Goal: Transaction & Acquisition: Purchase product/service

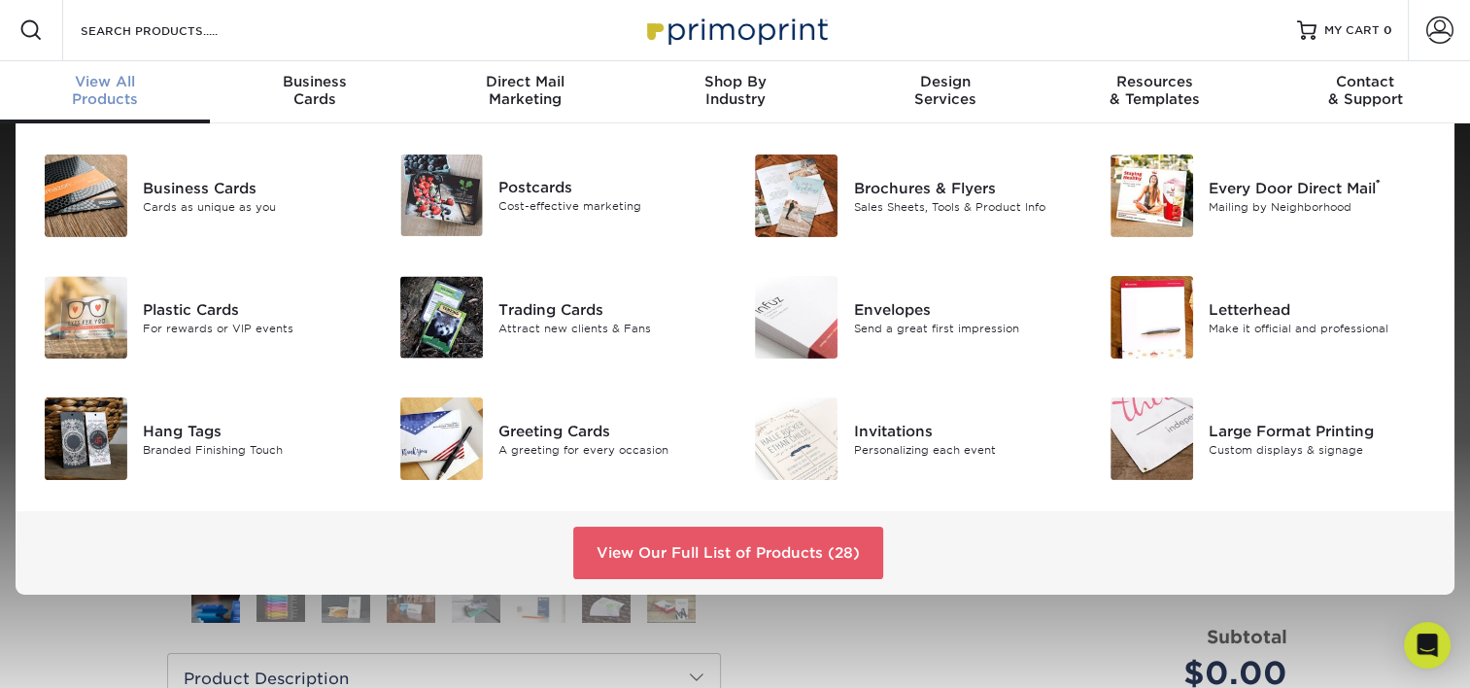
scroll to position [2, 0]
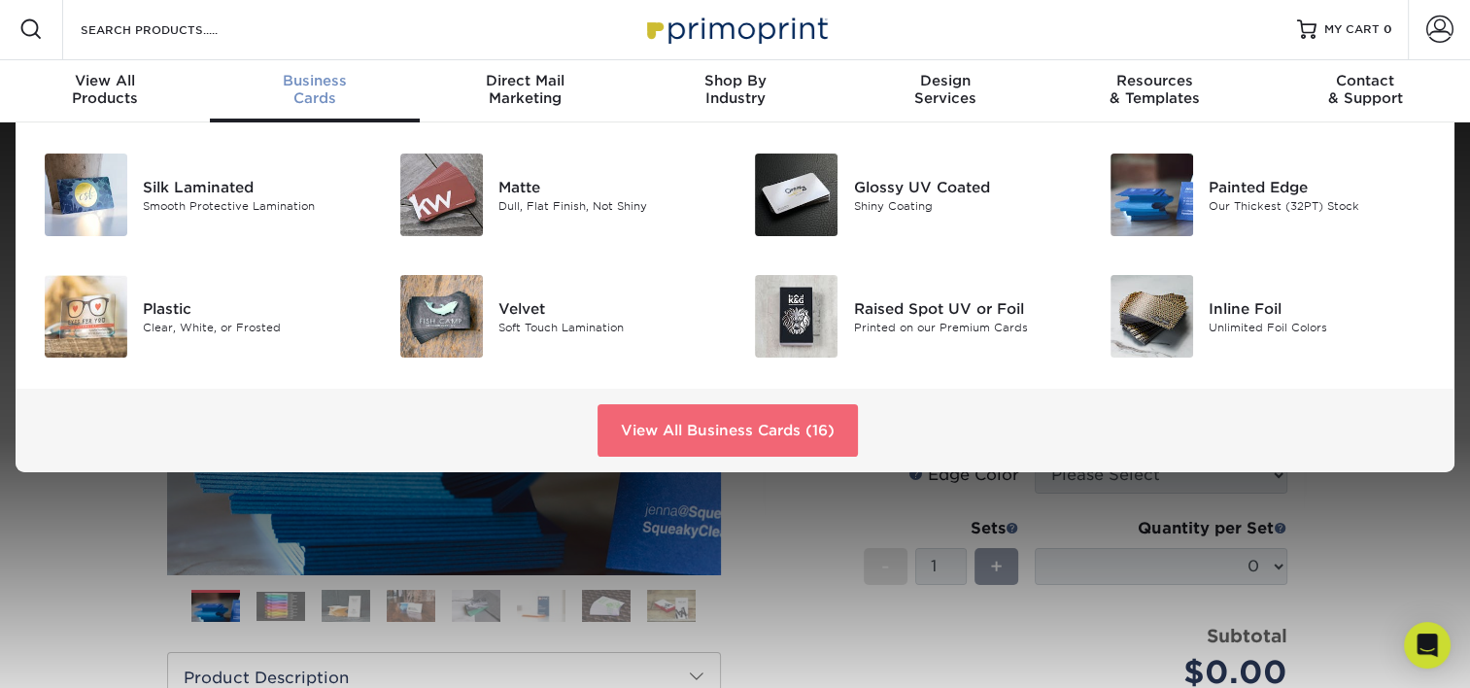
click at [815, 438] on link "View All Business Cards (16)" at bounding box center [728, 430] width 260 height 52
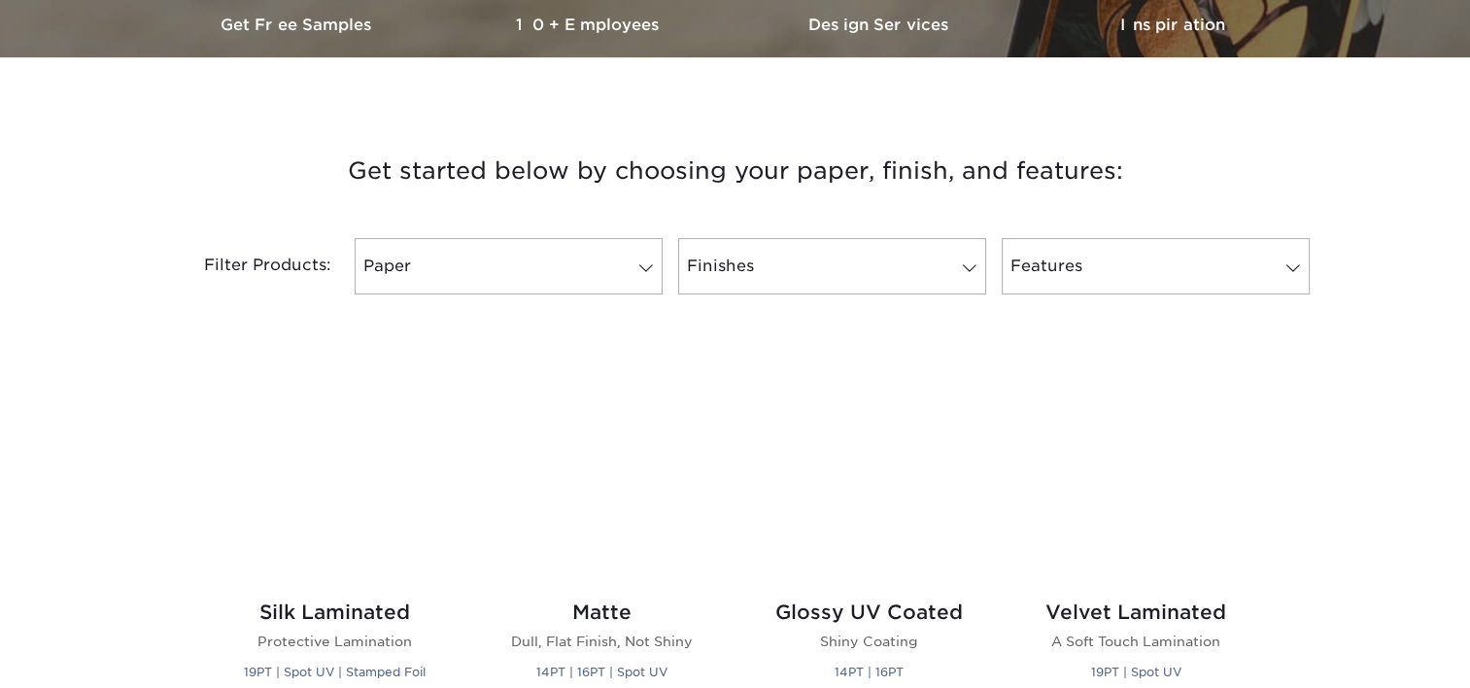
scroll to position [680, 0]
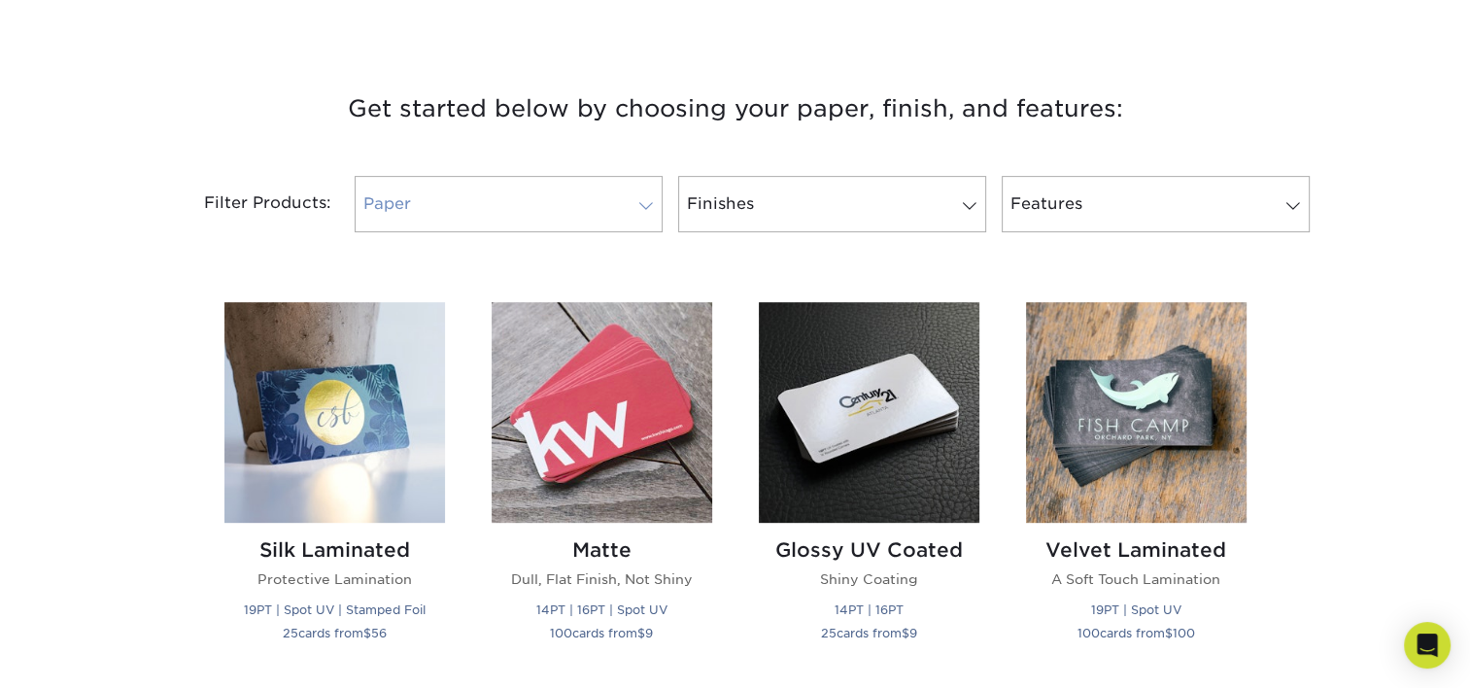
click at [640, 198] on span at bounding box center [646, 206] width 27 height 16
click at [651, 205] on span at bounding box center [646, 206] width 27 height 16
click at [633, 206] on span at bounding box center [646, 206] width 27 height 16
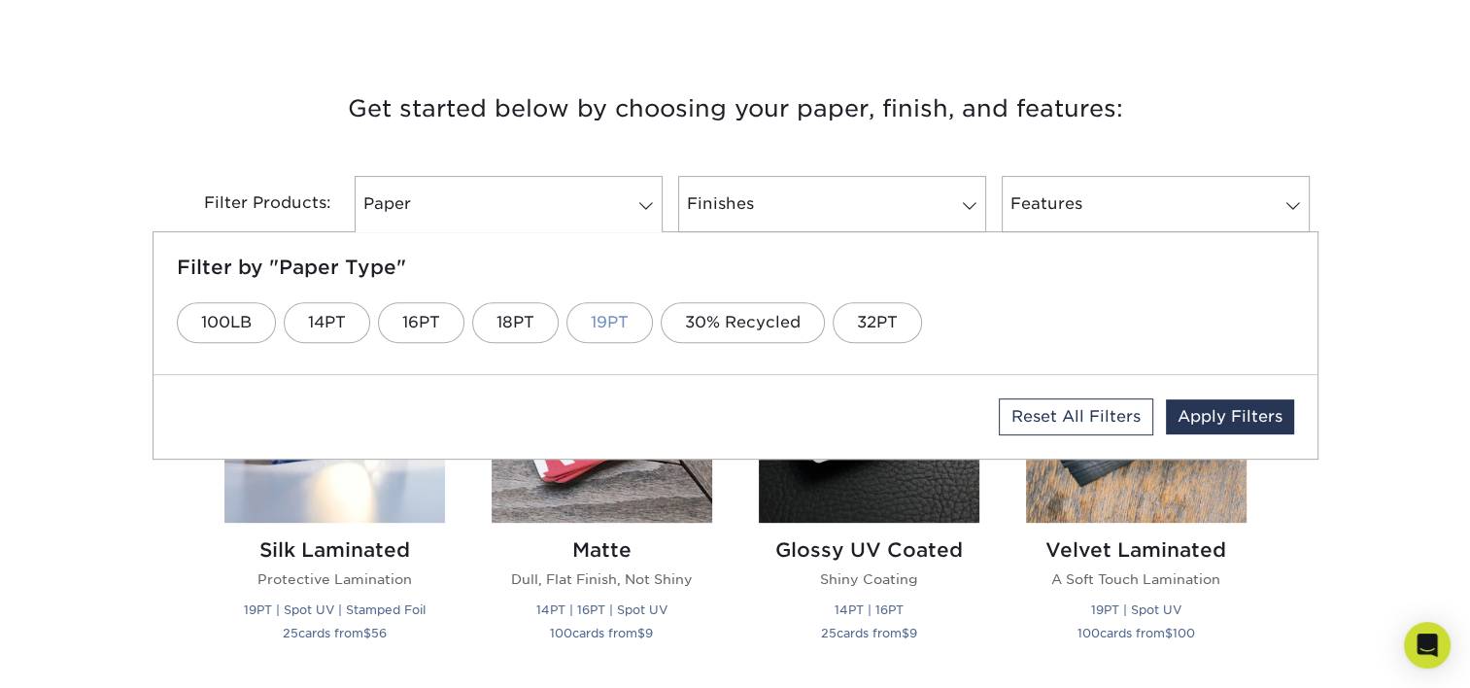
click at [614, 319] on link "19PT" at bounding box center [610, 322] width 86 height 41
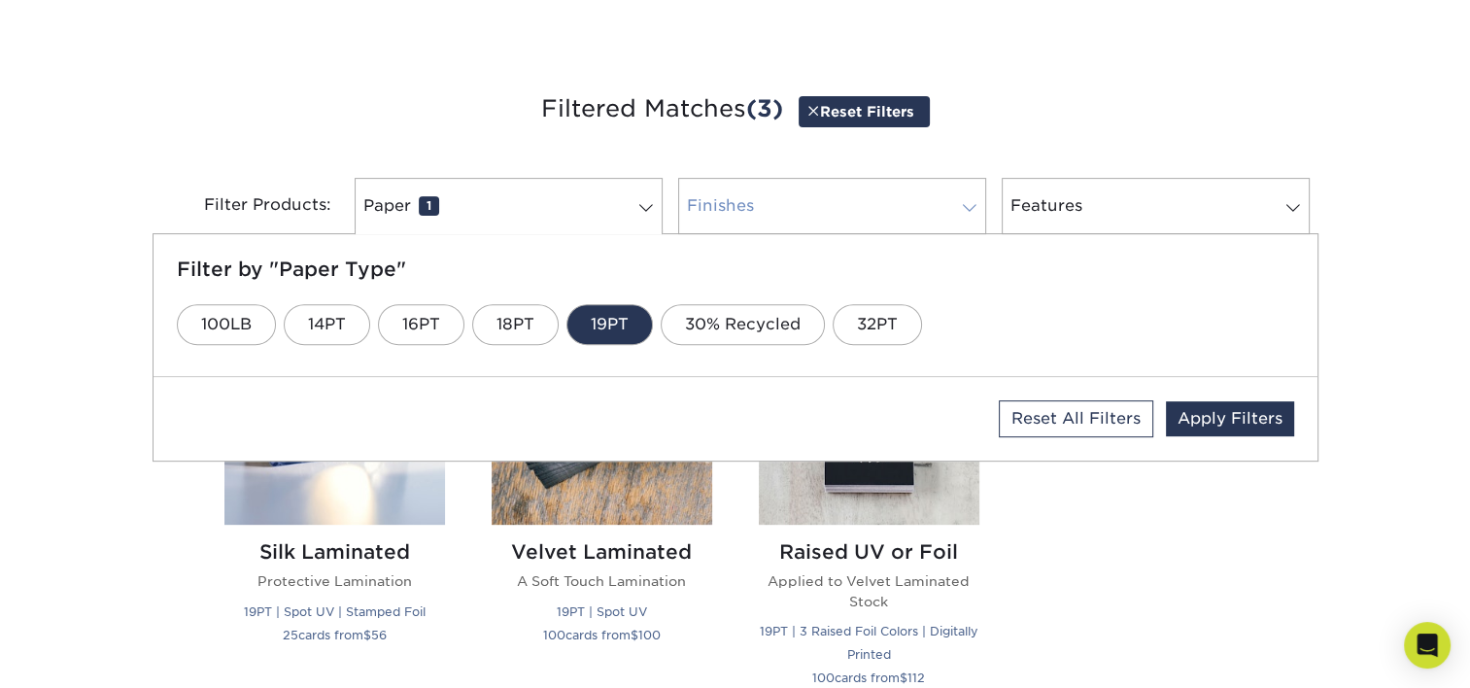
click at [969, 207] on span at bounding box center [969, 208] width 27 height 16
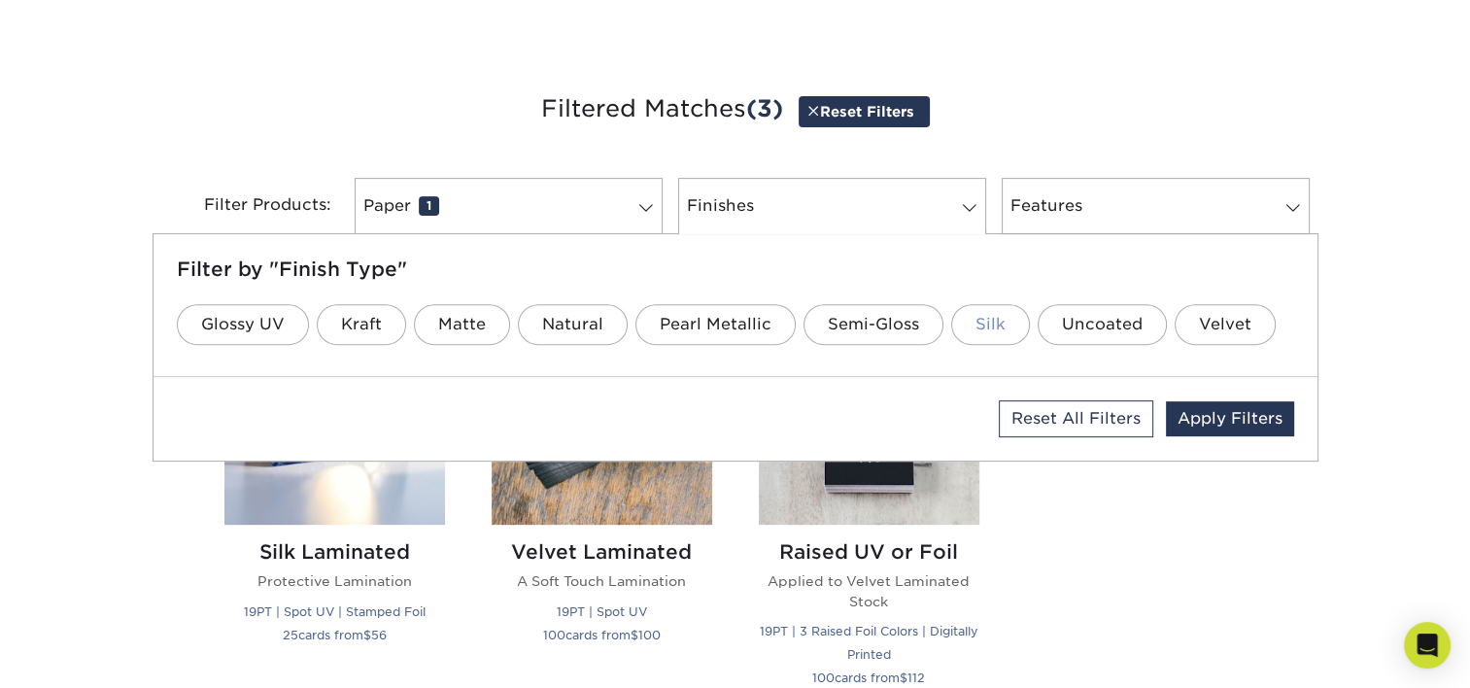
click at [994, 322] on link "Silk" at bounding box center [990, 324] width 79 height 41
click at [1170, 215] on link "Features 0" at bounding box center [1156, 206] width 308 height 56
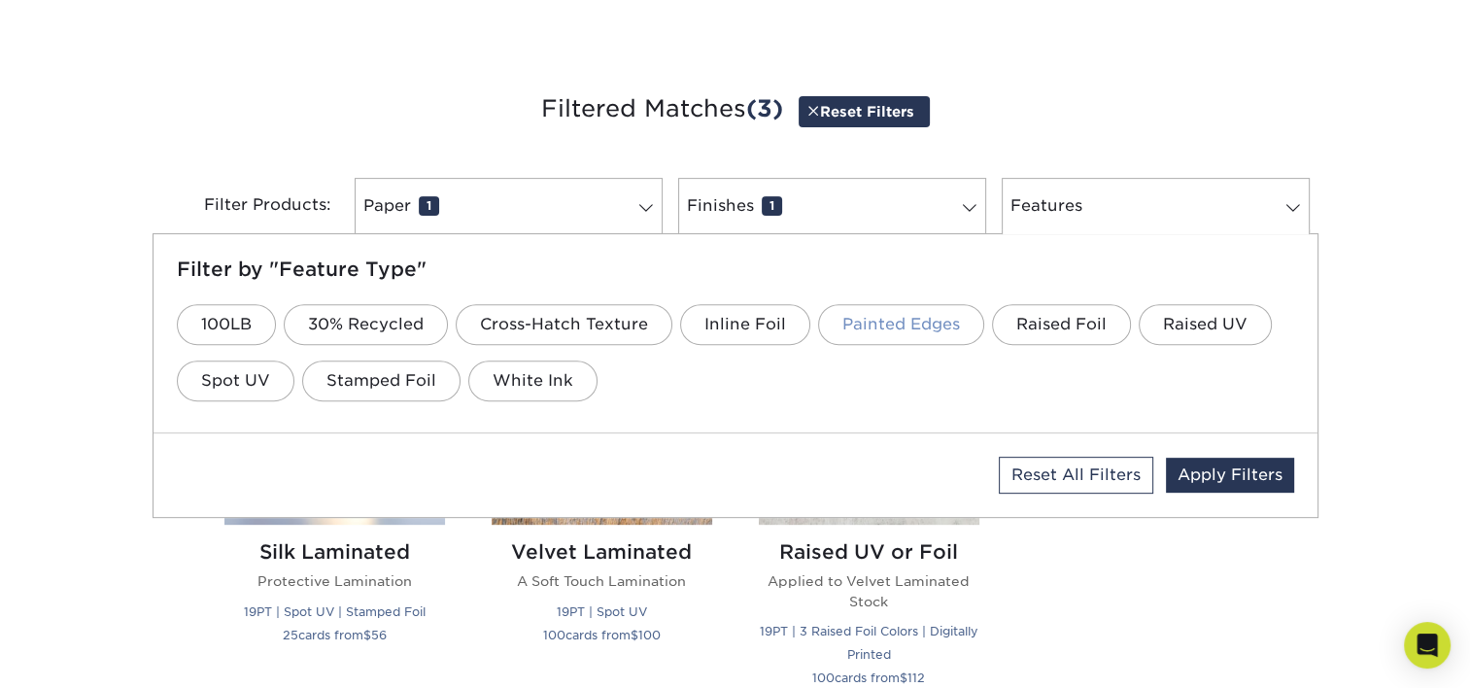
click at [913, 325] on link "Painted Edges" at bounding box center [901, 324] width 166 height 41
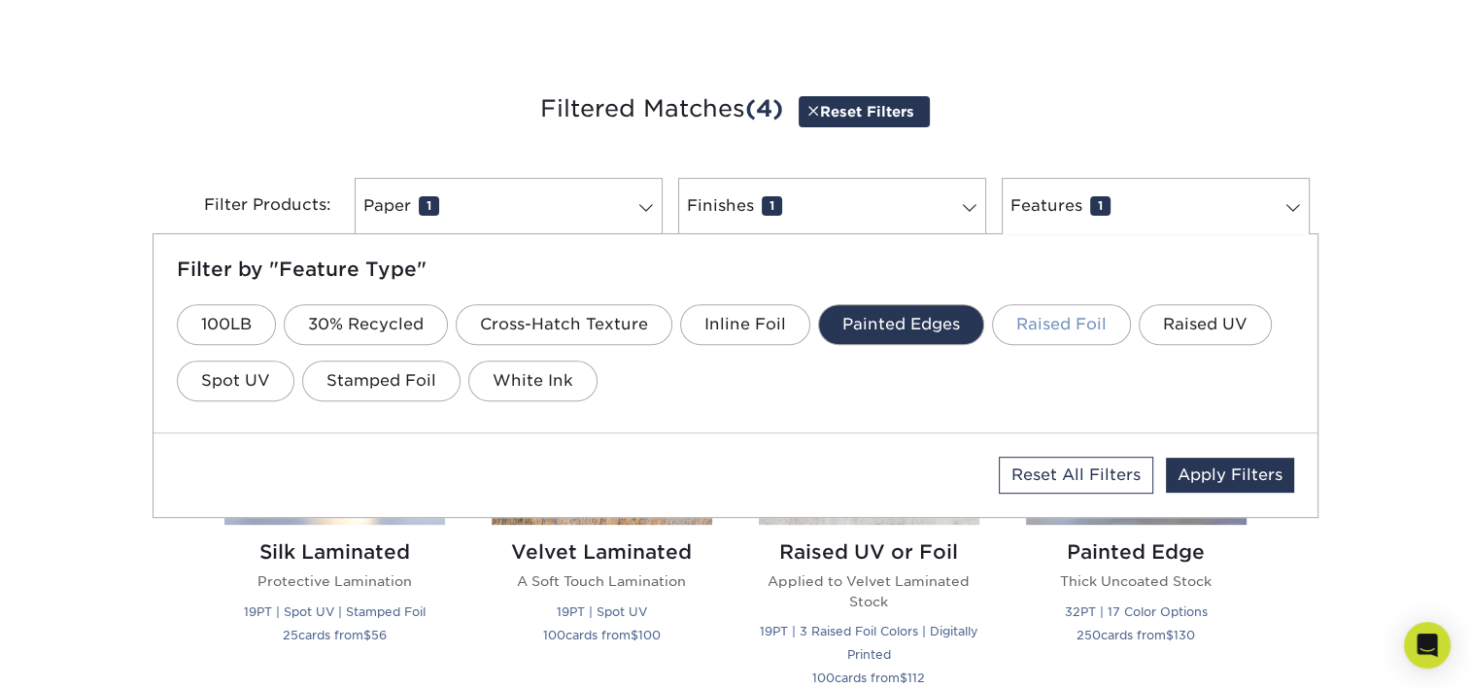
click at [1034, 323] on link "Raised Foil" at bounding box center [1061, 324] width 139 height 41
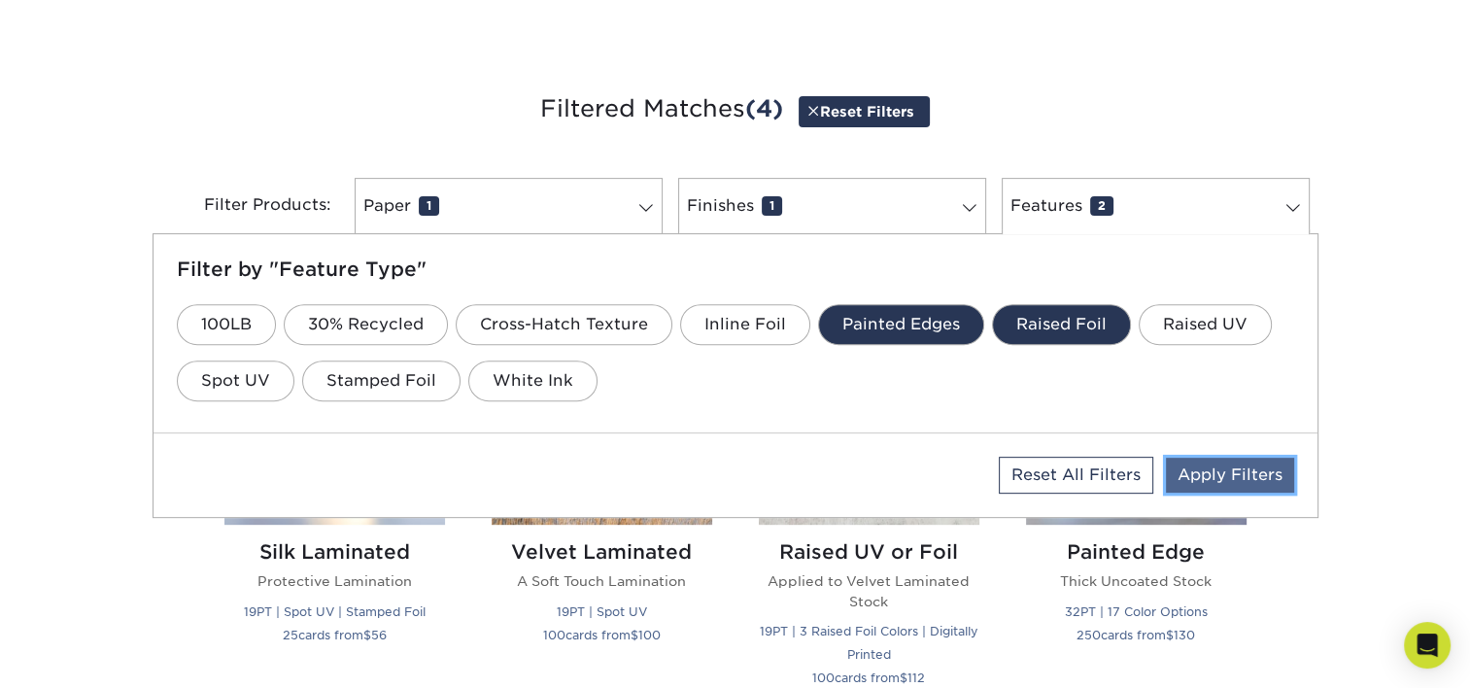
click at [1252, 466] on link "Apply Filters" at bounding box center [1230, 475] width 128 height 35
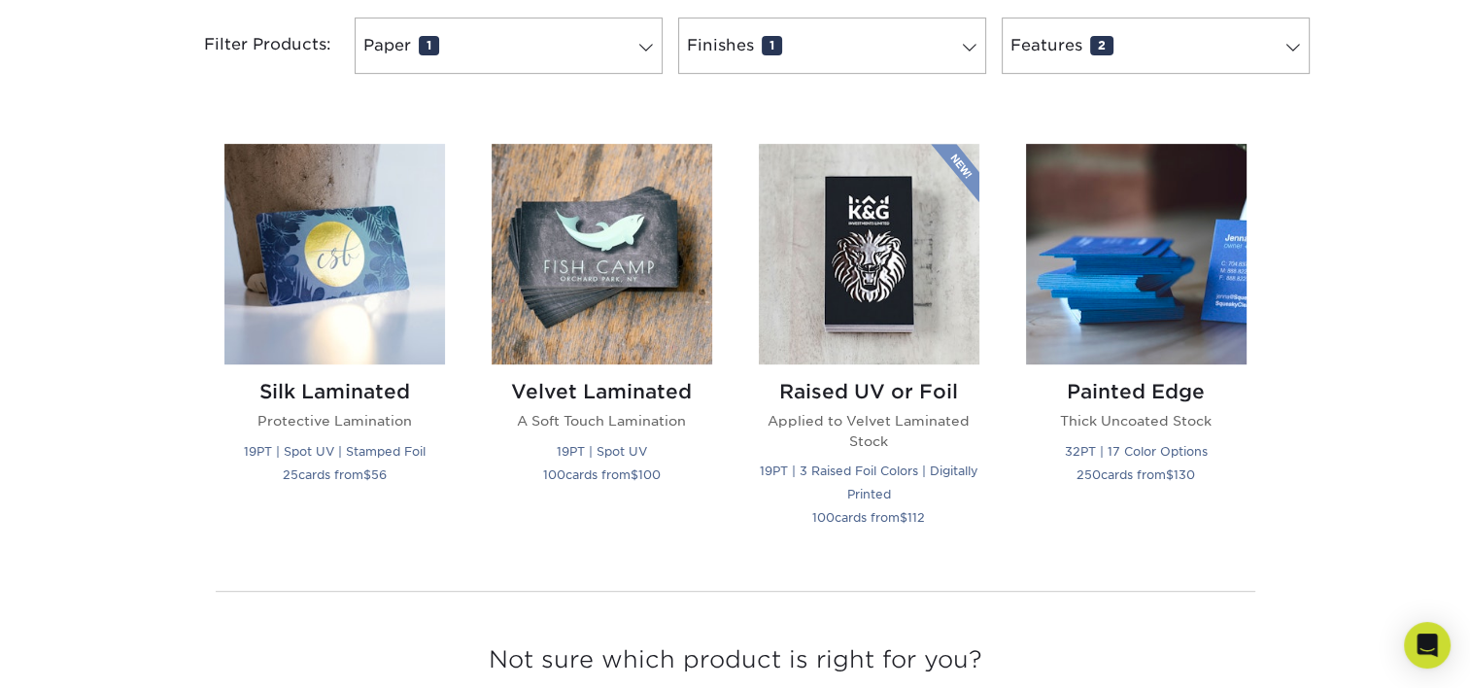
scroll to position [875, 0]
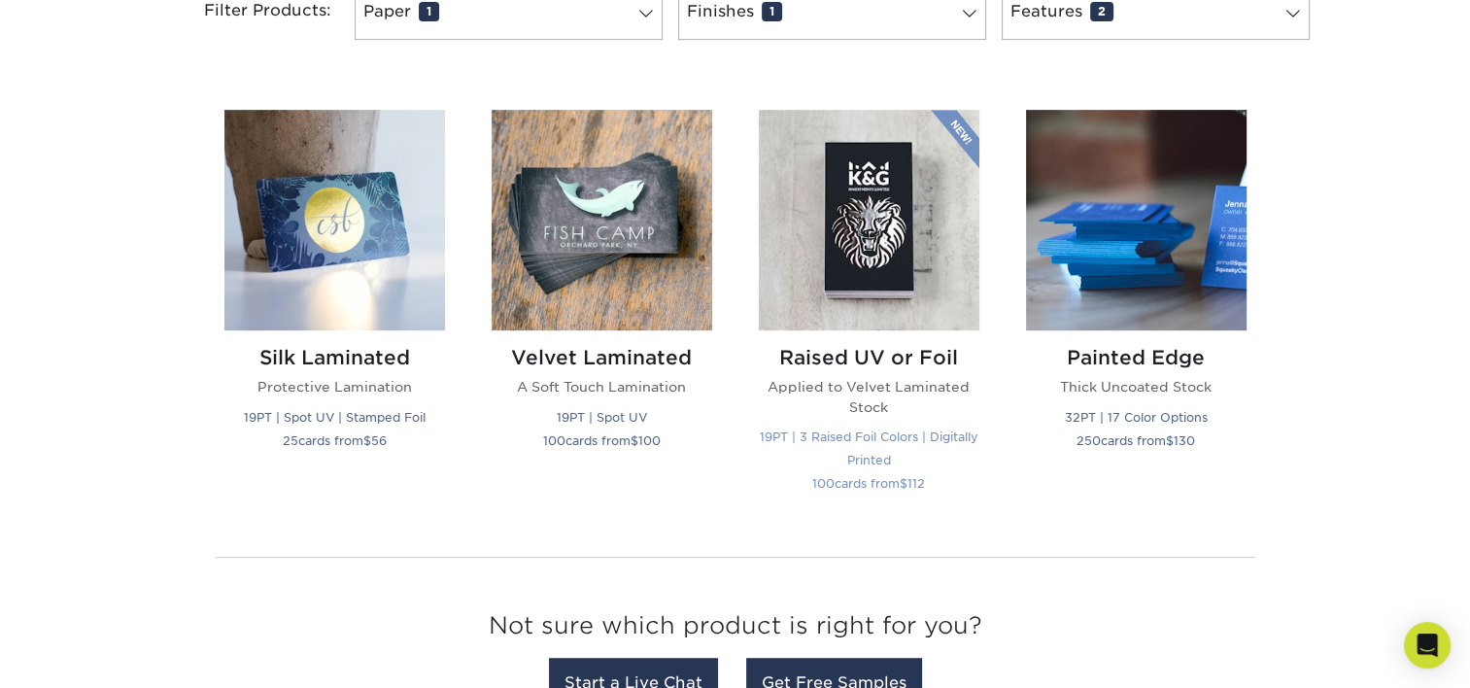
click at [871, 241] on img at bounding box center [869, 220] width 221 height 221
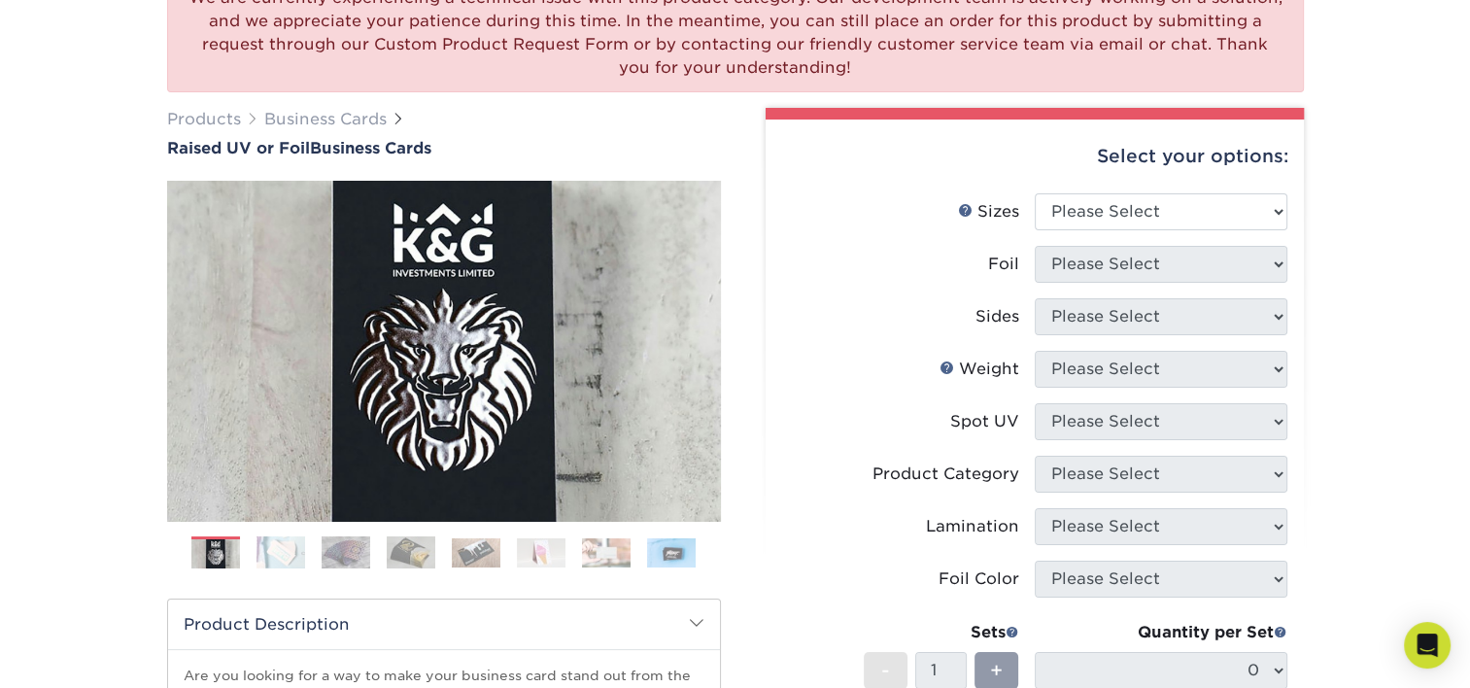
scroll to position [194, 0]
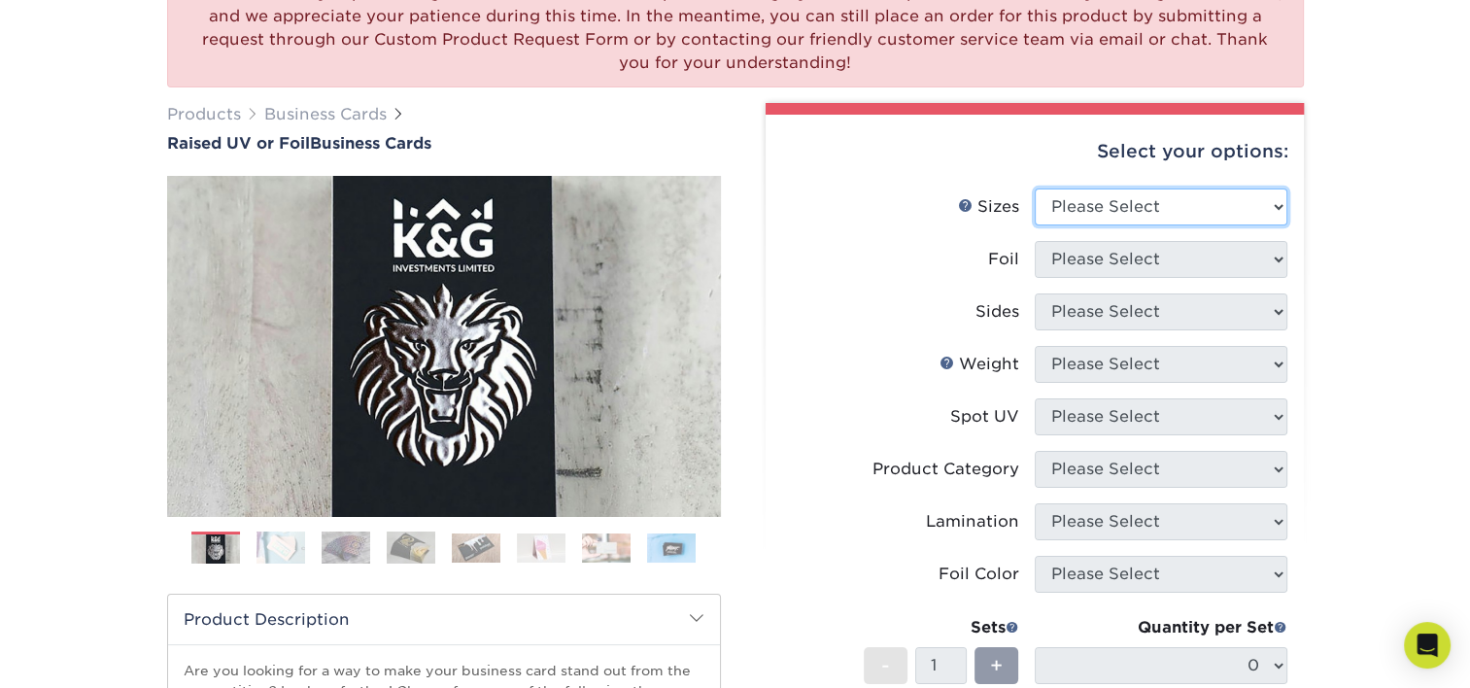
click at [1227, 206] on select "Please Select 2" x 3.5" - Standard" at bounding box center [1161, 207] width 253 height 37
select select "2.00x3.50"
click at [1035, 189] on select "Please Select 2" x 3.5" - Standard" at bounding box center [1161, 207] width 253 height 37
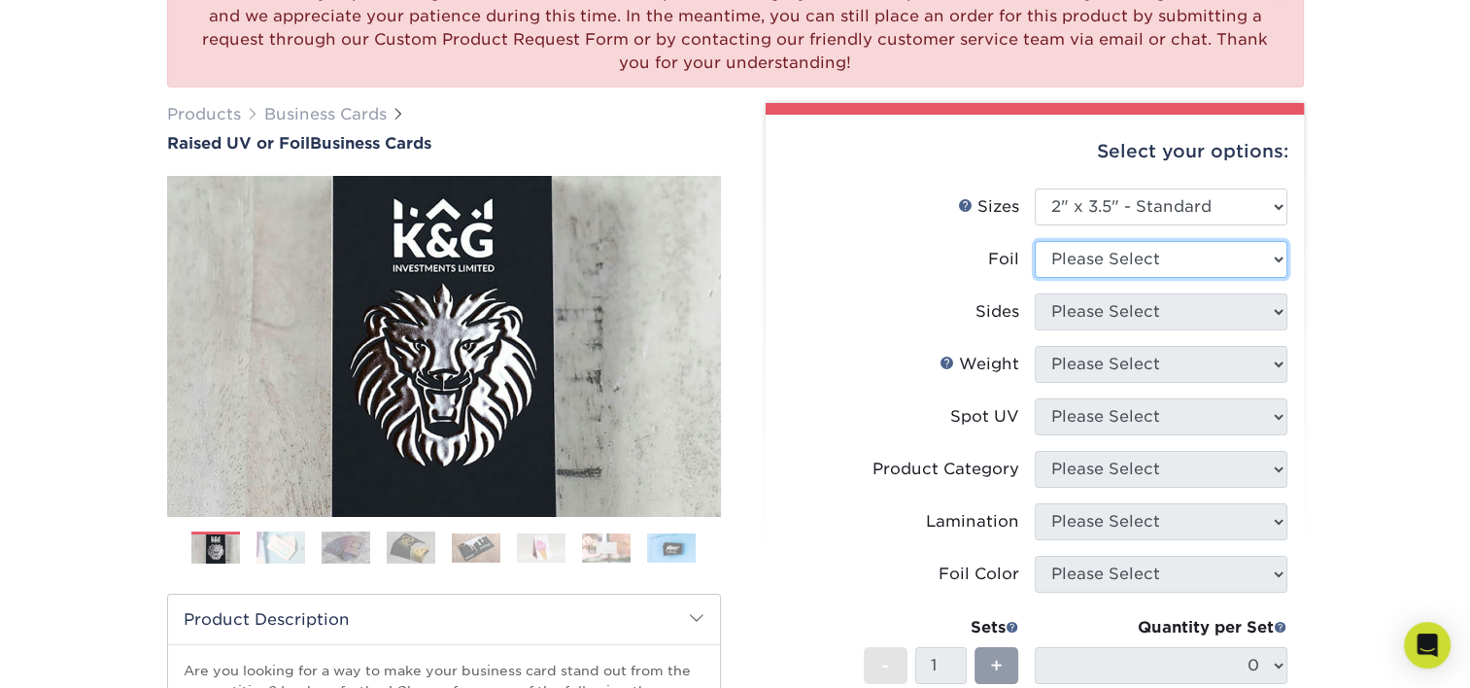
click at [1212, 260] on select "Please Select No Yes" at bounding box center [1161, 259] width 253 height 37
select select "1"
click at [1035, 241] on select "Please Select No Yes" at bounding box center [1161, 259] width 253 height 37
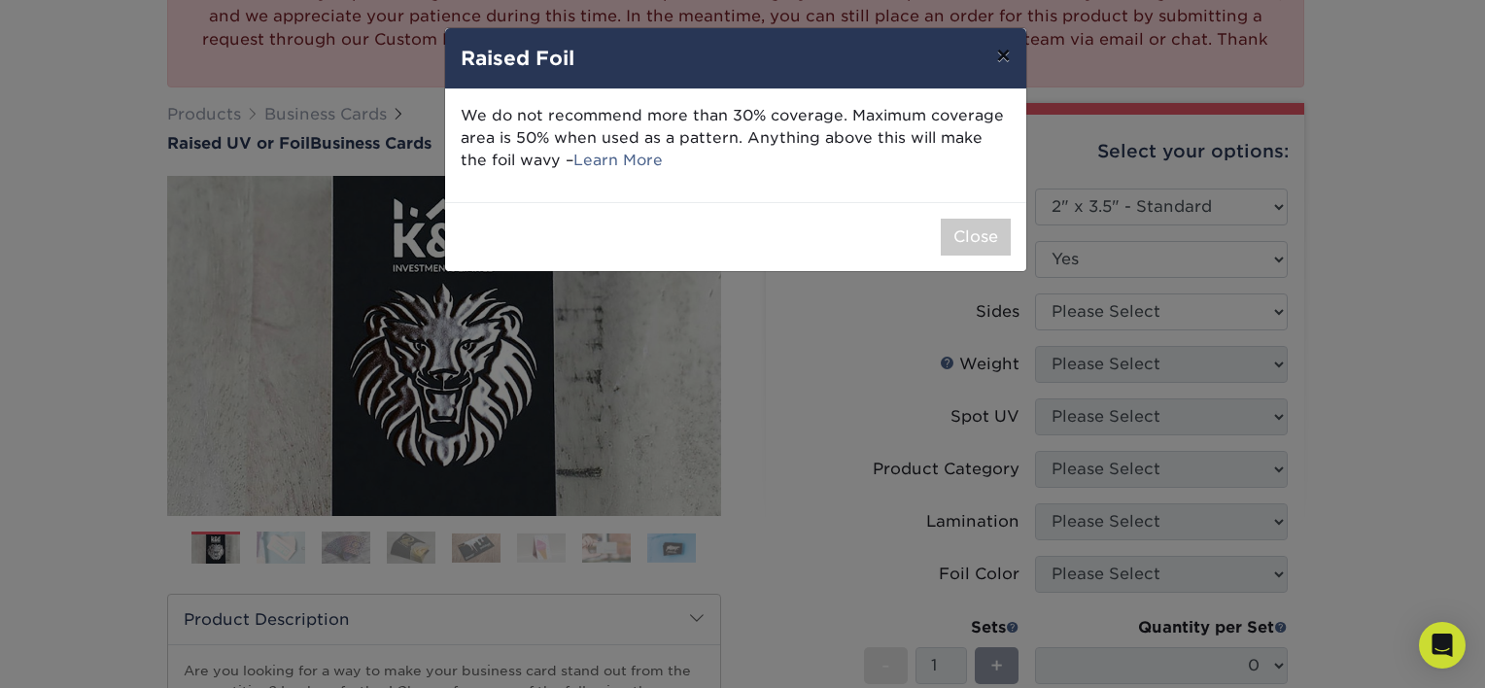
click at [1001, 63] on button "×" at bounding box center [1003, 55] width 45 height 54
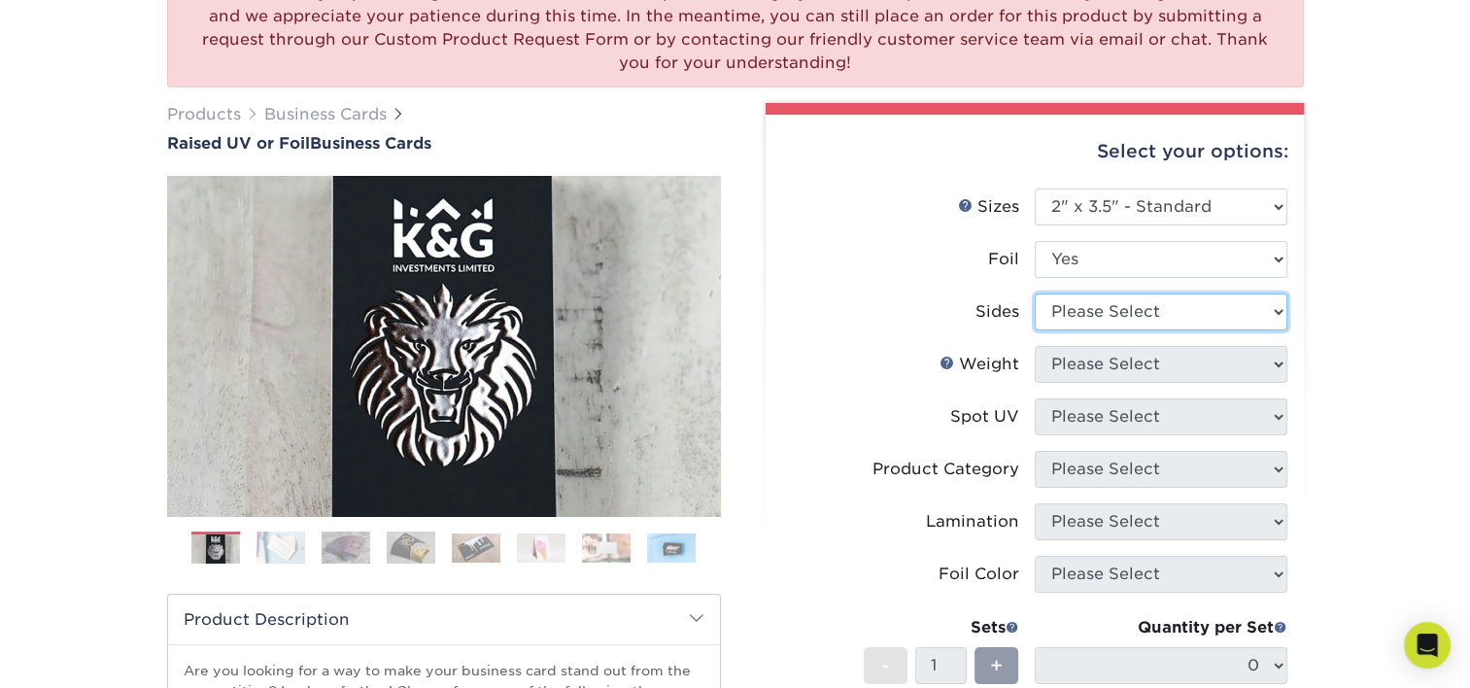
click at [1268, 313] on select "Please Select Print Both Sides - Foil Both Sides Print Both Sides - Foil Front …" at bounding box center [1161, 311] width 253 height 37
select select "e9e9dfb3-fba1-4d60-972c-fd9ca5904d33"
click at [1035, 293] on select "Please Select Print Both Sides - Foil Both Sides Print Both Sides - Foil Front …" at bounding box center [1161, 311] width 253 height 37
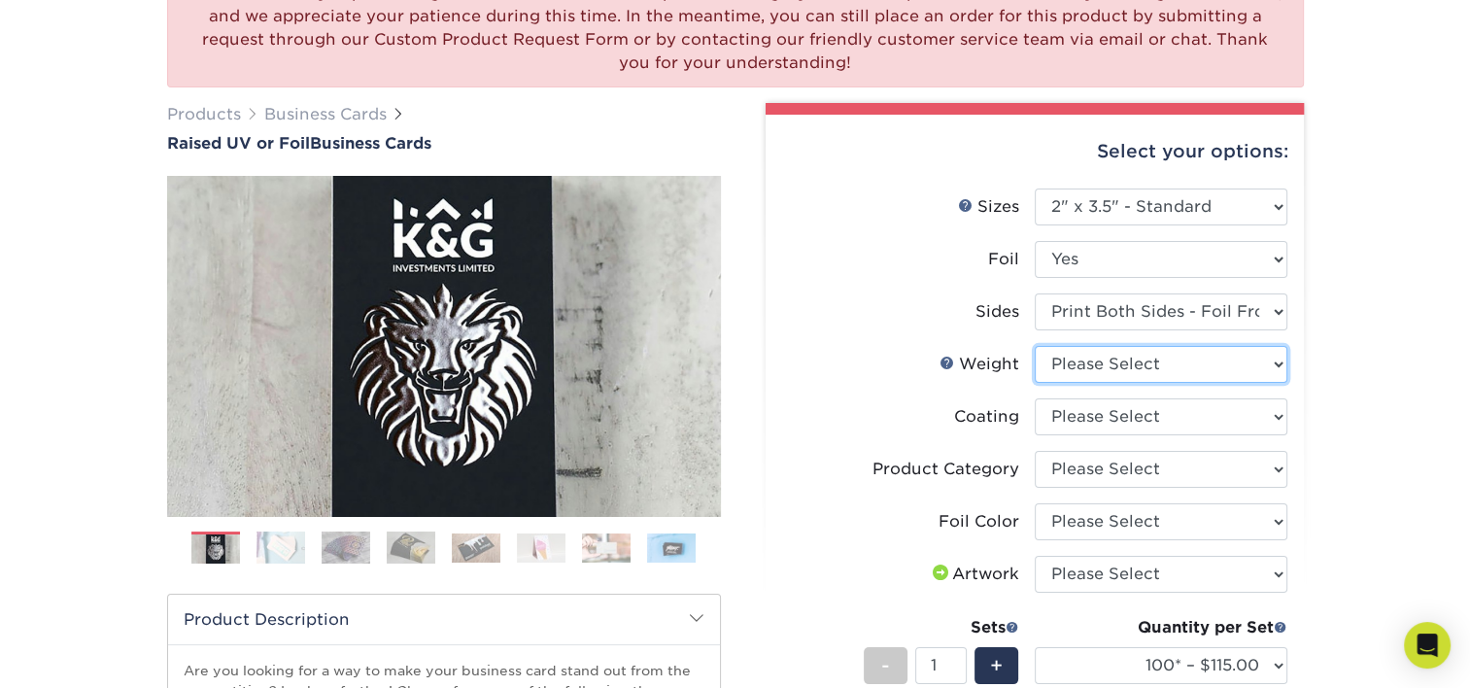
click at [1266, 363] on select "Please Select 16PT" at bounding box center [1161, 364] width 253 height 37
select select "16PT"
click at [1035, 346] on select "Please Select 16PT" at bounding box center [1161, 364] width 253 height 37
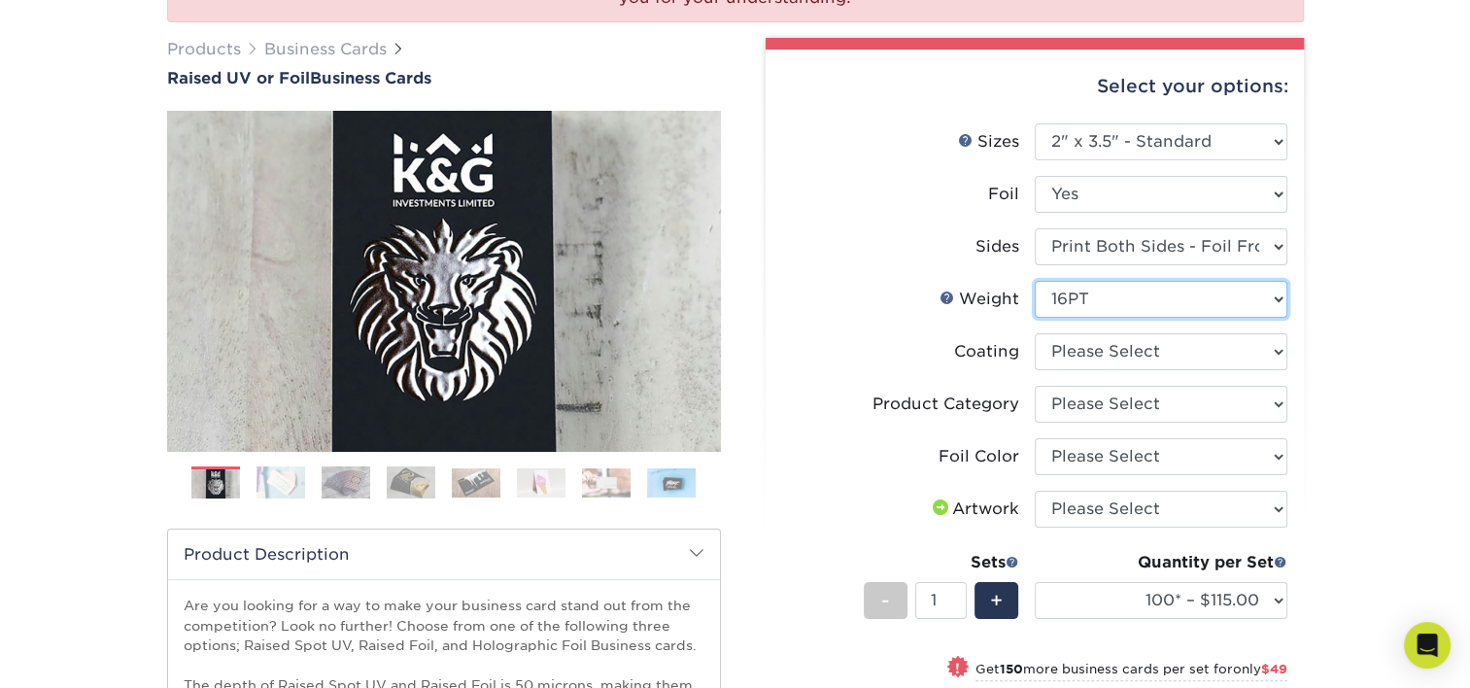
scroll to position [389, 0]
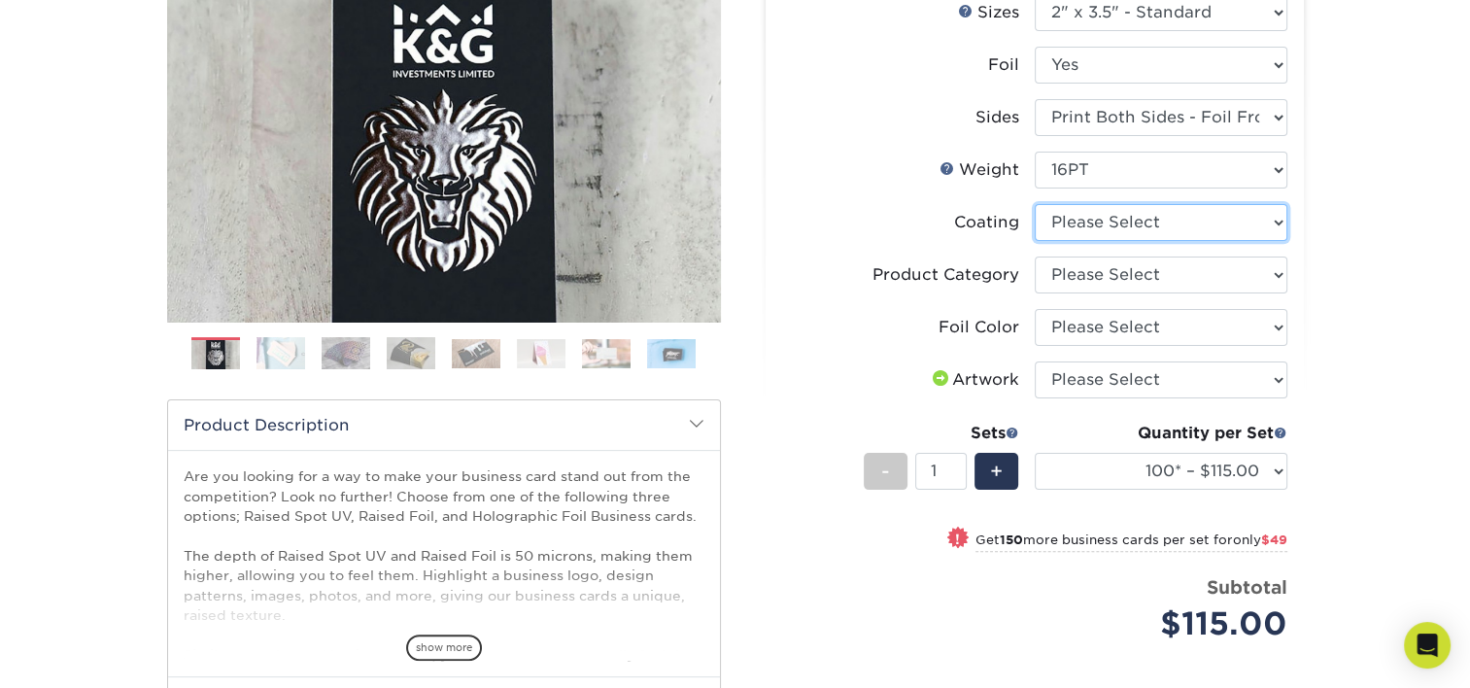
click at [1278, 223] on select at bounding box center [1161, 222] width 253 height 37
select select "3e7618de-abca-4bda-9f97-8b9129e913d8"
click at [1035, 204] on select at bounding box center [1161, 222] width 253 height 37
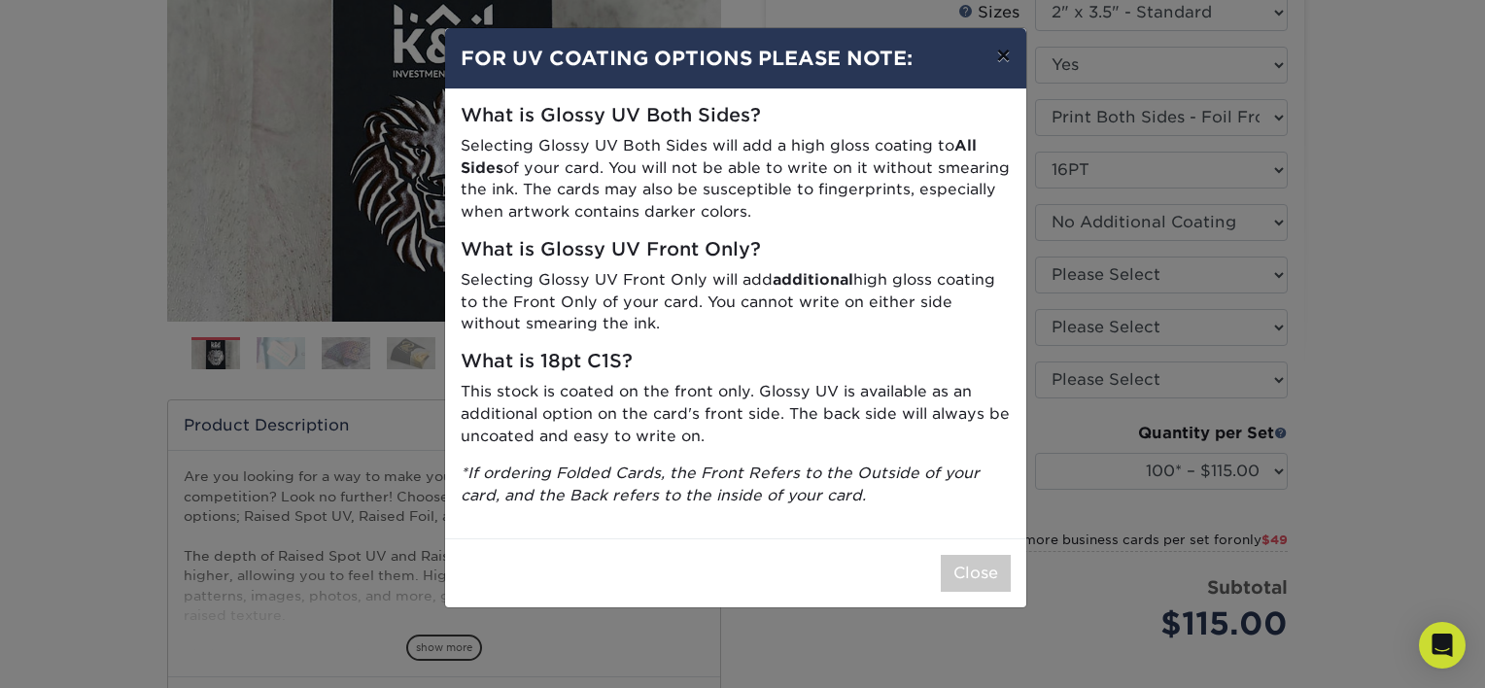
click at [1007, 58] on button "×" at bounding box center [1003, 55] width 45 height 54
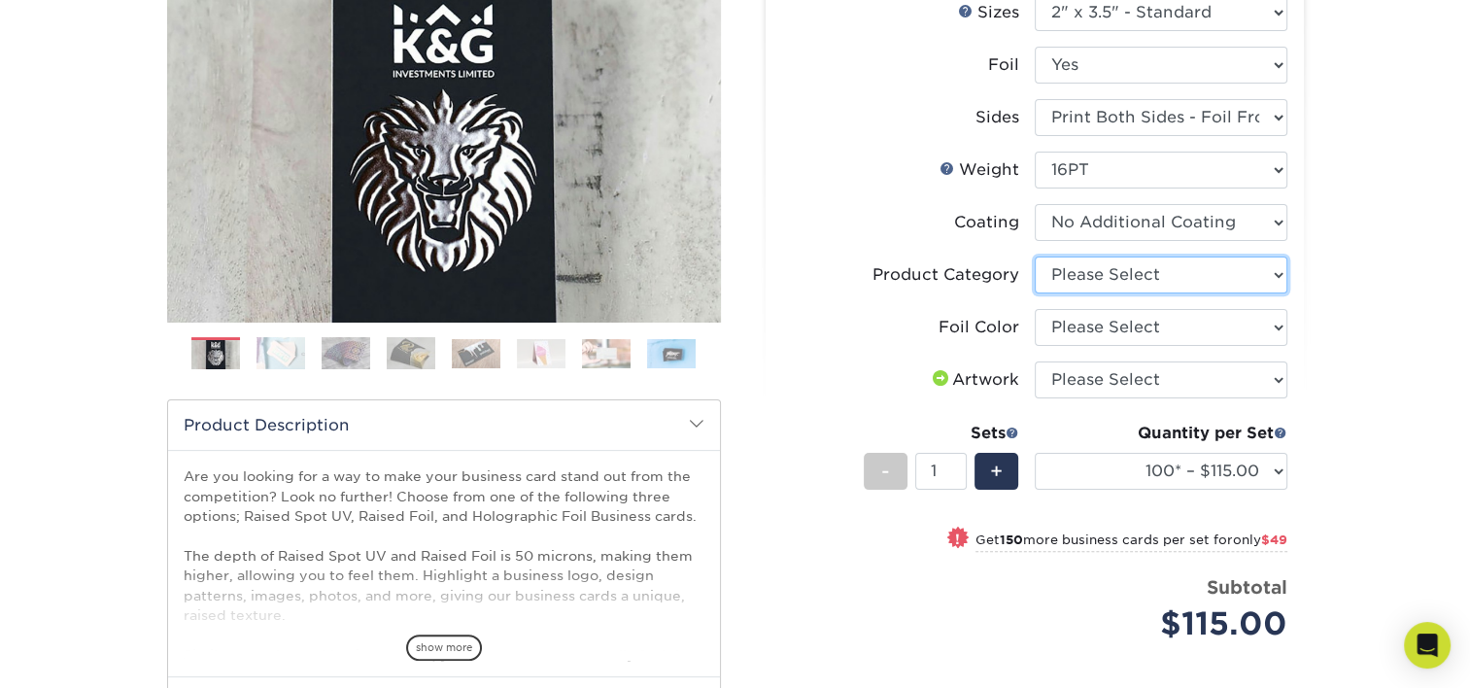
click at [1265, 272] on select "Please Select Business Cards" at bounding box center [1161, 275] width 253 height 37
select select "3b5148f1-0588-4f88-a218-97bcfdce65c1"
click at [1035, 257] on select "Please Select Business Cards" at bounding box center [1161, 275] width 253 height 37
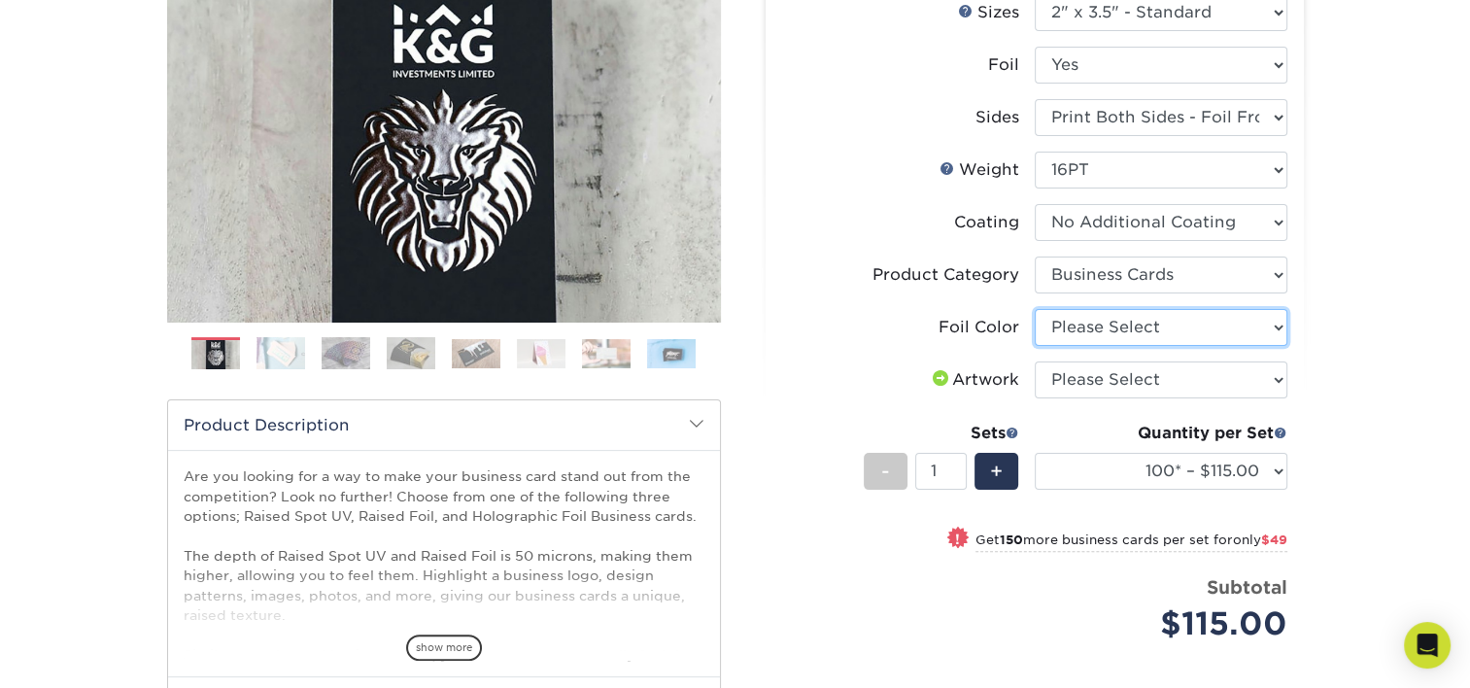
click at [1262, 319] on select "Please Select Silver Foil Gold Foil Holographic Foil" at bounding box center [1161, 327] width 253 height 37
select select "a834dd52-fe06-4ed6-9a86-5bd3c2d02515"
click at [1035, 309] on select "Please Select Silver Foil Gold Foil Holographic Foil" at bounding box center [1161, 327] width 253 height 37
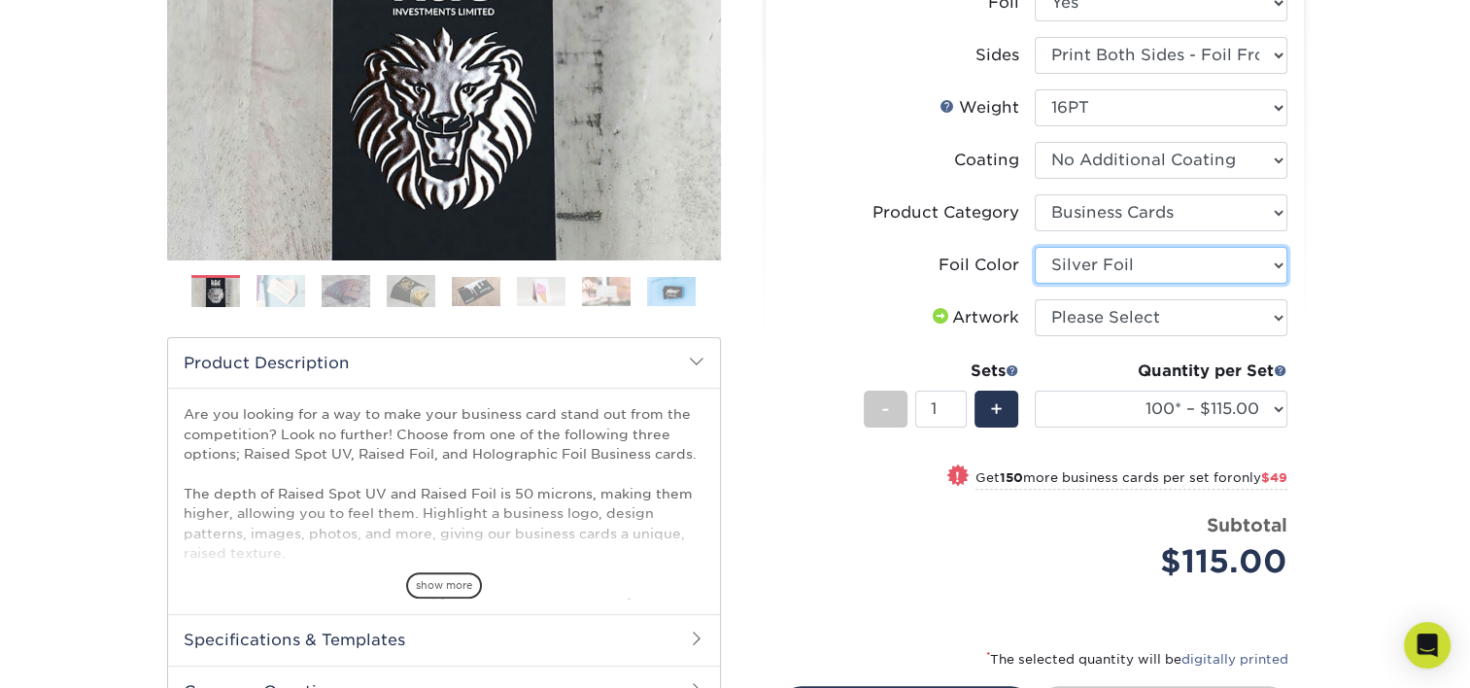
scroll to position [486, 0]
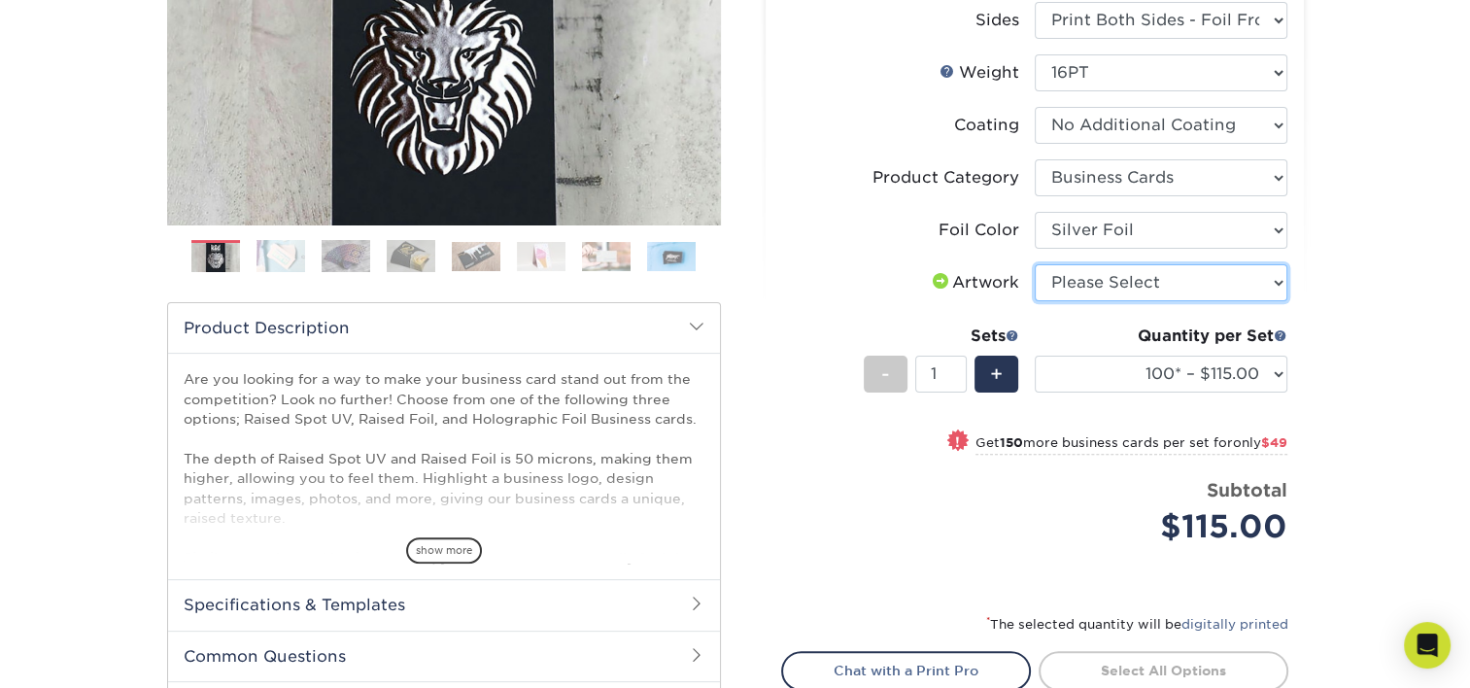
click at [1270, 272] on select "Please Select I will upload files I need a design - $100" at bounding box center [1161, 282] width 253 height 37
select select "upload"
click at [1035, 264] on select "Please Select I will upload files I need a design - $100" at bounding box center [1161, 282] width 253 height 37
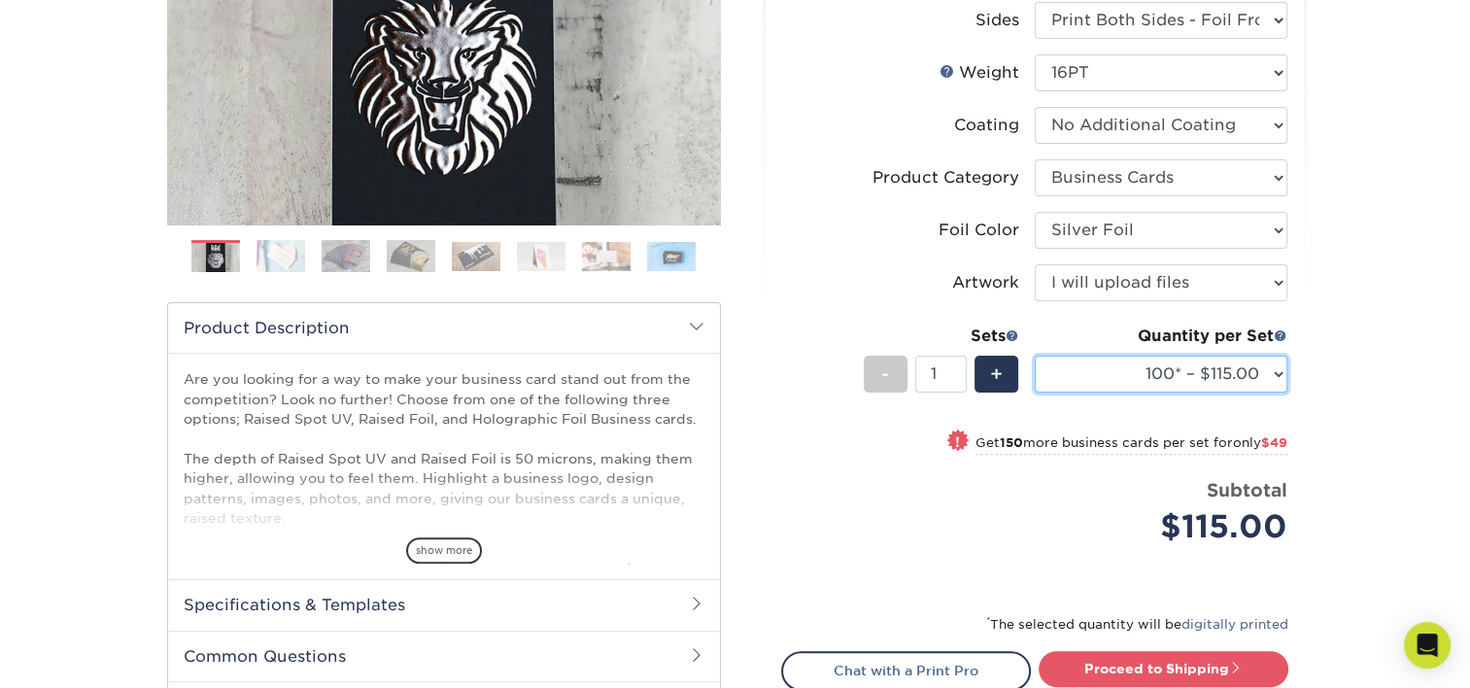
click at [1281, 369] on select "100* – $115.00 250* – $164.00 500* – $221.00" at bounding box center [1161, 374] width 253 height 37
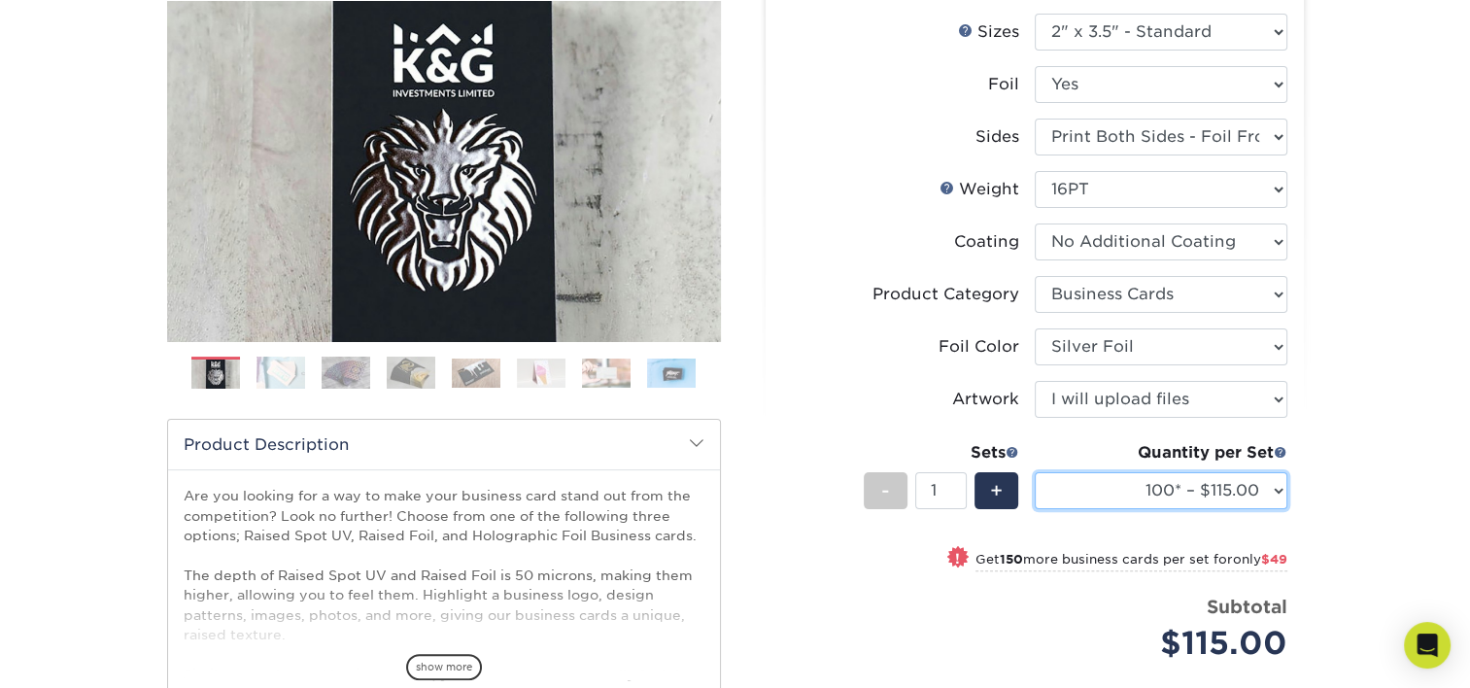
scroll to position [194, 0]
